Goal: Task Accomplishment & Management: Complete application form

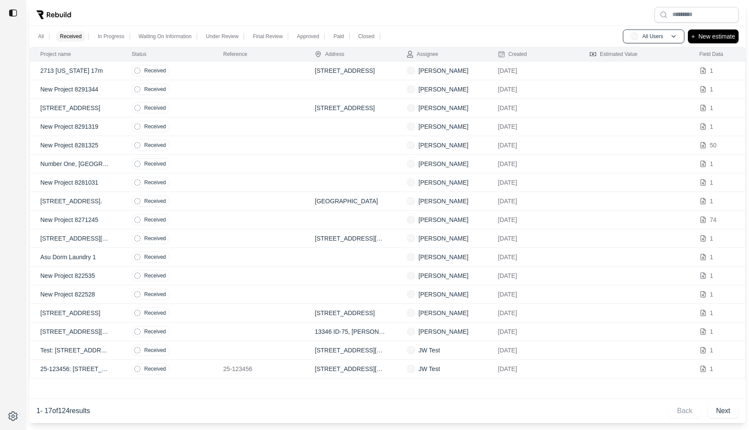
click at [230, 68] on td at bounding box center [258, 71] width 91 height 19
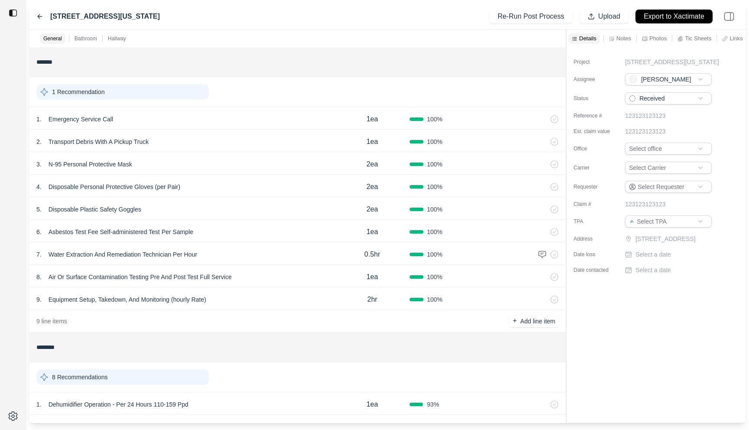
click at [40, 15] on icon at bounding box center [39, 16] width 7 height 7
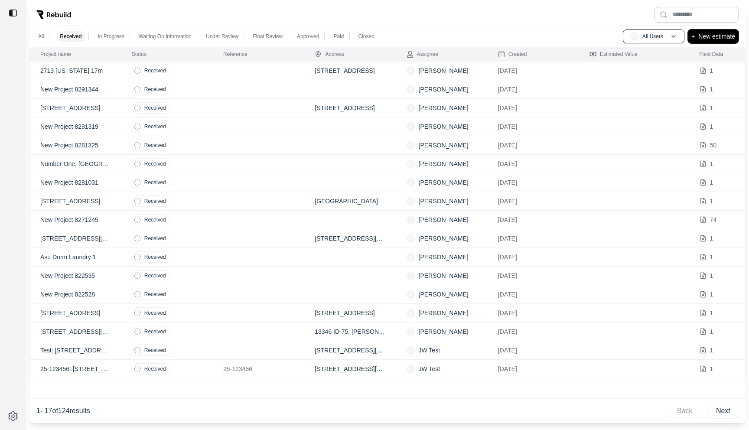
click at [716, 36] on p "New estimate" at bounding box center [716, 36] width 37 height 10
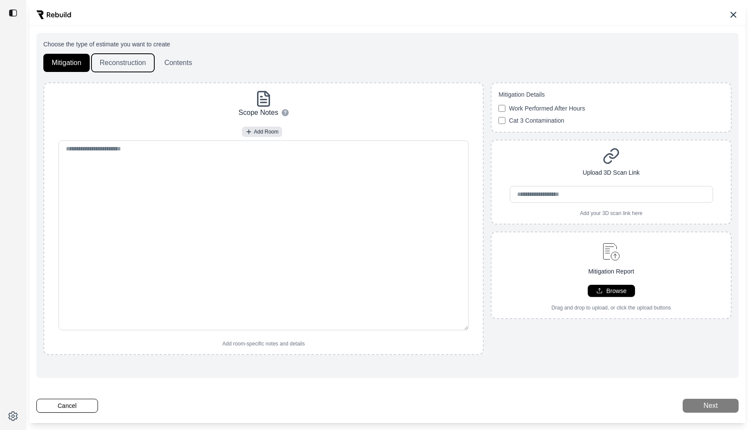
click at [114, 62] on button "Reconstruction" at bounding box center [122, 63] width 63 height 18
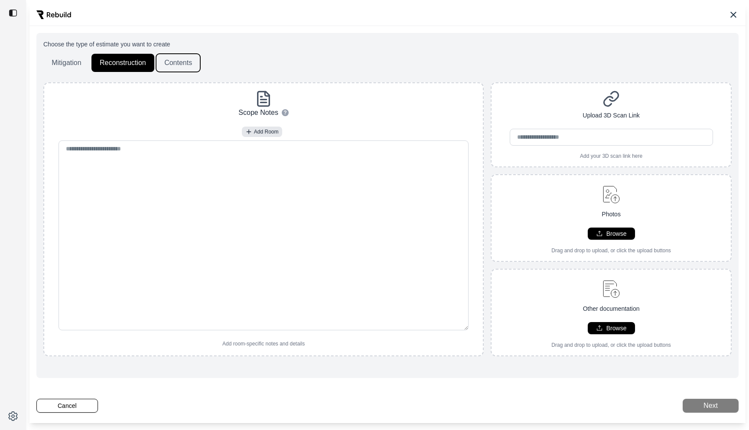
click at [164, 62] on button "Contents" at bounding box center [178, 63] width 44 height 18
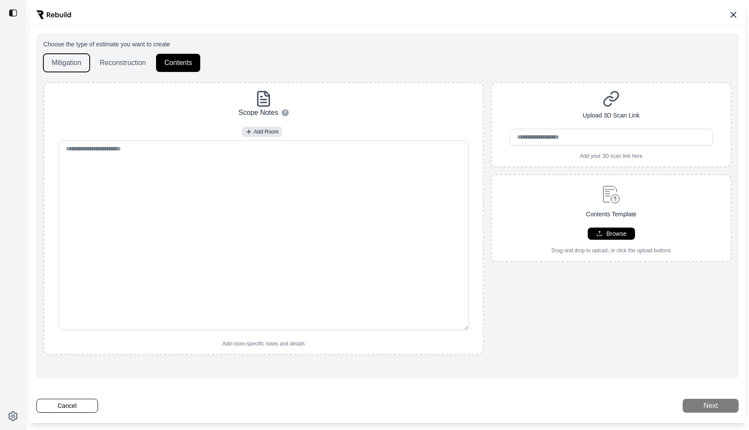
click at [60, 65] on button "Mitigation" at bounding box center [66, 63] width 46 height 18
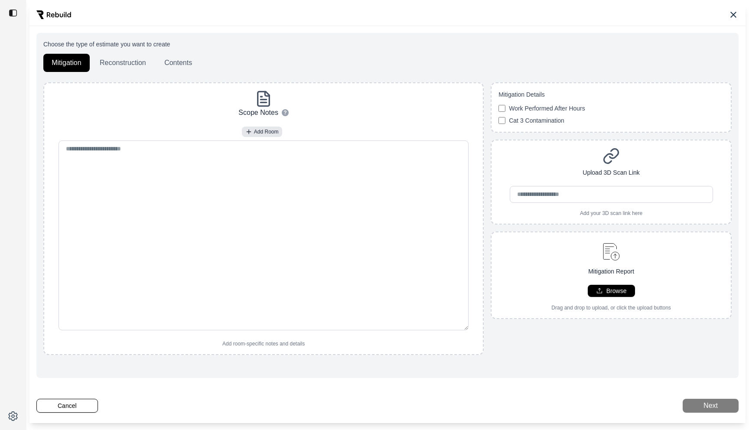
click at [321, 79] on div "Choose the type of estimate you want to create Mitigation Reconstruction Conten…" at bounding box center [387, 206] width 688 height 332
click at [632, 283] on div "Mitigation Report Browse Drag and drop to upload, or click the upload buttons" at bounding box center [610, 275] width 239 height 72
type input "**********"
click at [628, 343] on div "[PERSON_NAME] Preliminary_Docs #0803400811.pdf 2.12 MB - 100%" at bounding box center [610, 337] width 241 height 23
click at [705, 406] on button "Next" at bounding box center [710, 406] width 56 height 14
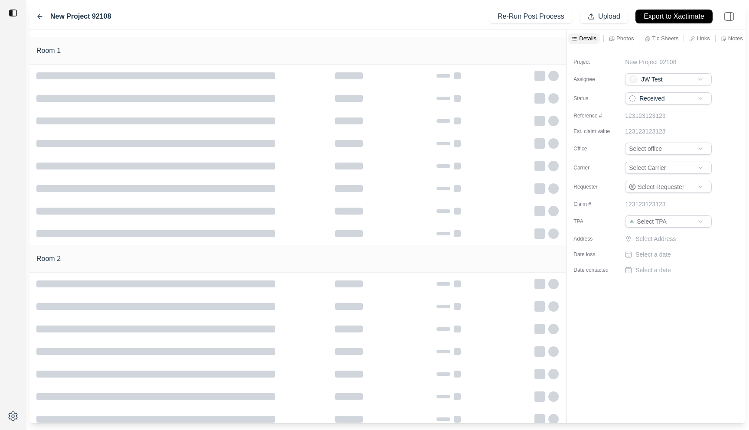
click at [650, 62] on p "New Project 92108" at bounding box center [650, 62] width 51 height 9
drag, startPoint x: 684, startPoint y: 63, endPoint x: 547, endPoint y: 63, distance: 137.7
click at [547, 63] on div "**********" at bounding box center [387, 226] width 716 height 393
type input "**********"
click at [615, 68] on div "Project [PERSON_NAME] - mit Assignee JT JW Test Status Received Reference # 123…" at bounding box center [655, 162] width 179 height 230
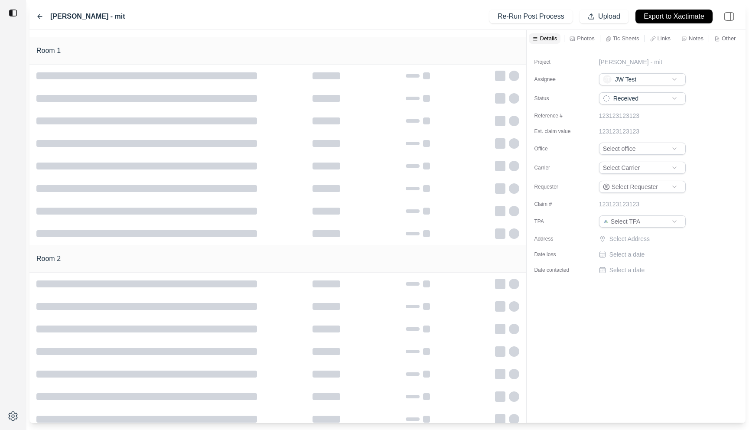
click at [526, 52] on div at bounding box center [526, 226] width 0 height 393
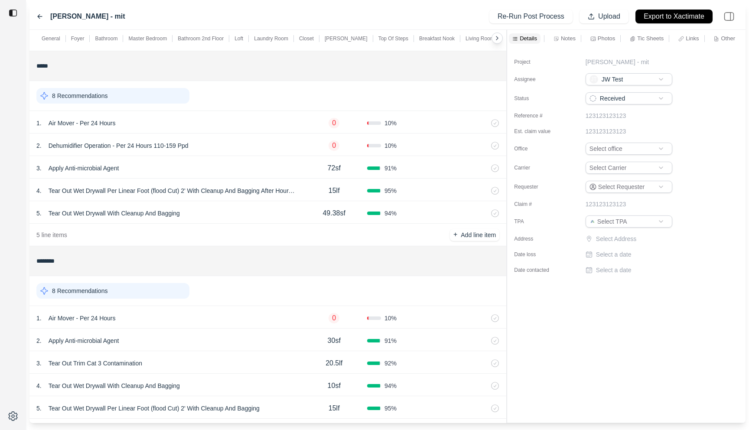
scroll to position [323, 0]
